Goal: Navigation & Orientation: Find specific page/section

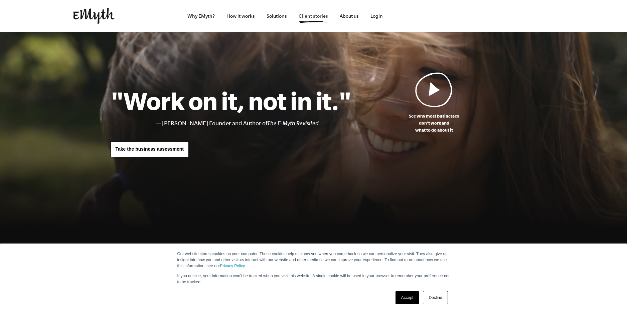
click at [310, 15] on link "Client stories" at bounding box center [313, 16] width 40 height 32
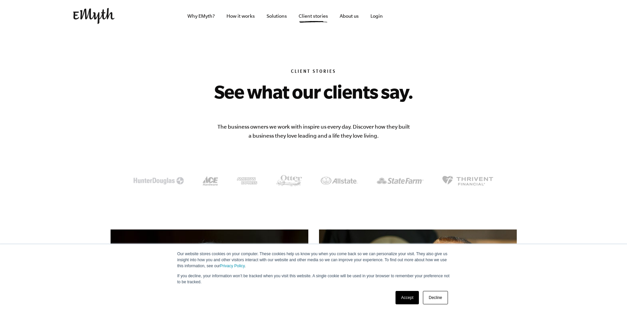
click at [403, 292] on link "Accept" at bounding box center [407, 297] width 24 height 13
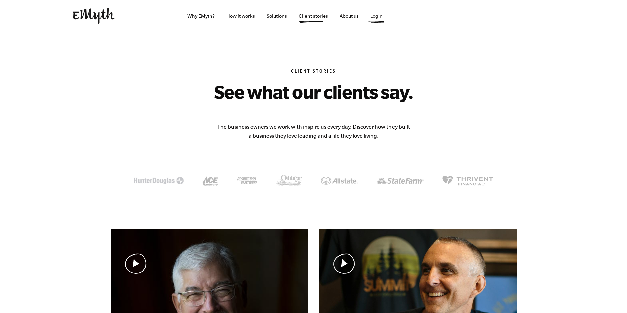
click at [377, 11] on link "Login" at bounding box center [376, 16] width 23 height 32
click at [276, 17] on link "Solutions" at bounding box center [276, 16] width 31 height 32
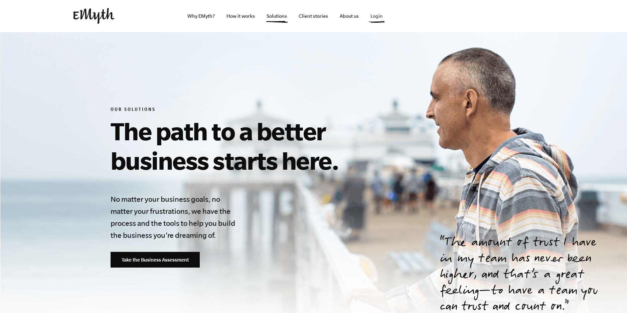
click at [381, 18] on link "Login" at bounding box center [376, 16] width 23 height 32
click at [90, 17] on img at bounding box center [93, 16] width 41 height 16
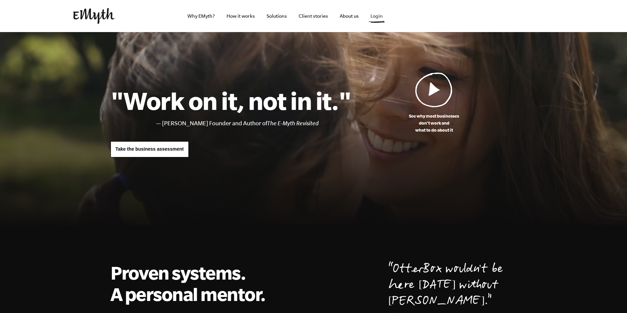
click at [380, 19] on link "Login" at bounding box center [376, 16] width 23 height 32
